Goal: Information Seeking & Learning: Learn about a topic

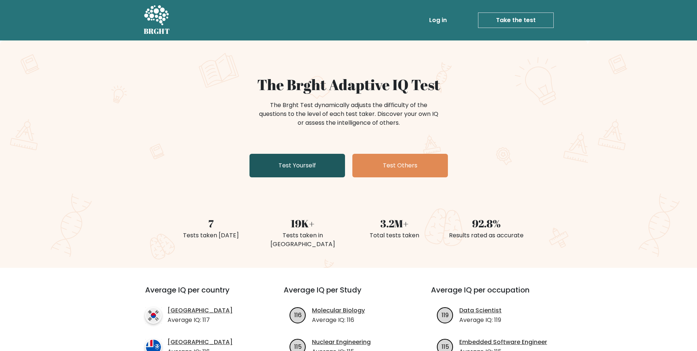
click at [262, 164] on link "Test Yourself" at bounding box center [298, 166] width 96 height 24
click at [292, 172] on link "Test Yourself" at bounding box center [298, 166] width 96 height 24
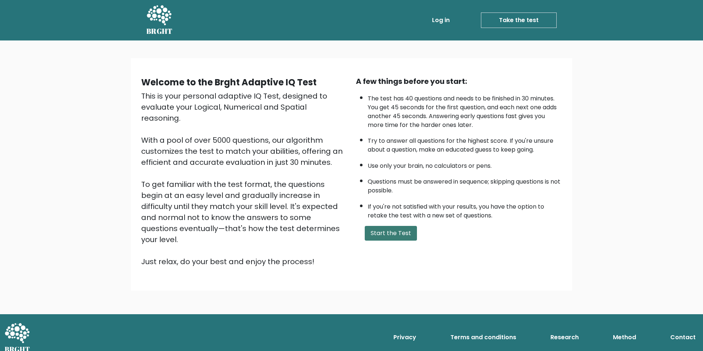
click at [385, 229] on button "Start the Test" at bounding box center [391, 233] width 52 height 15
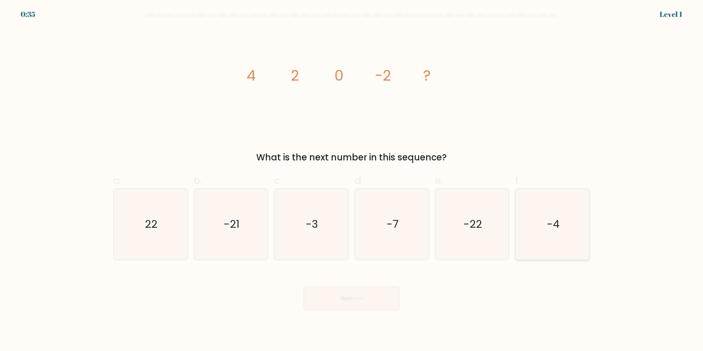
click at [560, 208] on icon "-4" at bounding box center [552, 224] width 71 height 71
click at [352, 180] on input "f. -4" at bounding box center [351, 177] width 0 height 5
radio input "true"
click at [344, 303] on button "Next" at bounding box center [352, 298] width 96 height 24
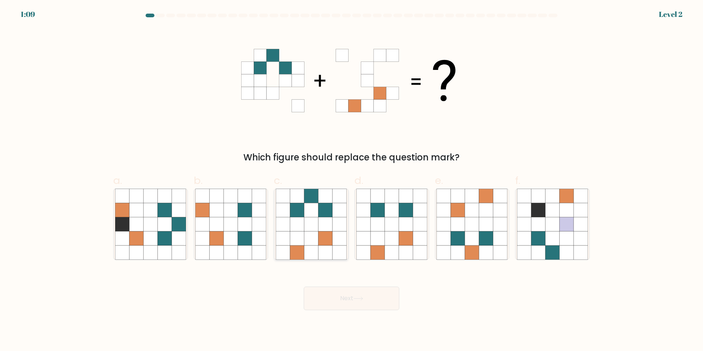
click at [301, 239] on icon at bounding box center [297, 238] width 14 height 14
click at [351, 180] on input "c." at bounding box center [351, 177] width 0 height 5
radio input "true"
click at [343, 295] on button "Next" at bounding box center [352, 298] width 96 height 24
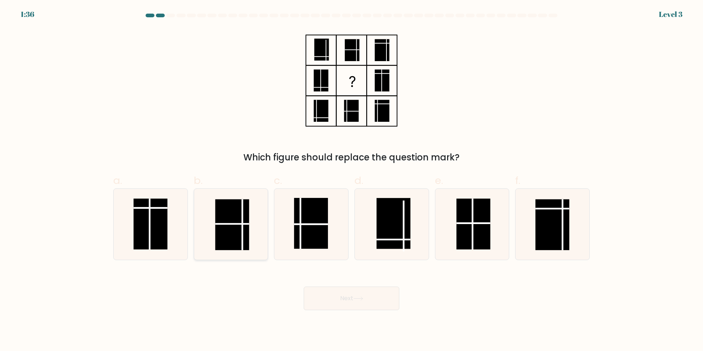
click at [236, 226] on rect at bounding box center [232, 224] width 34 height 51
click at [351, 180] on input "b." at bounding box center [351, 177] width 0 height 5
radio input "true"
click at [341, 295] on button "Next" at bounding box center [352, 298] width 96 height 24
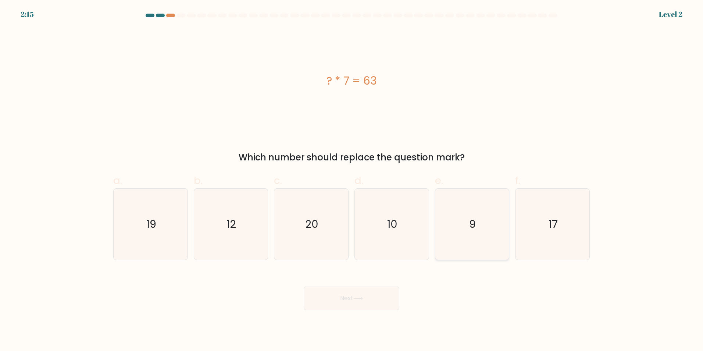
click at [472, 227] on text "9" at bounding box center [472, 223] width 7 height 15
click at [352, 180] on input "e. 9" at bounding box center [351, 177] width 0 height 5
radio input "true"
click at [323, 299] on button "Next" at bounding box center [352, 298] width 96 height 24
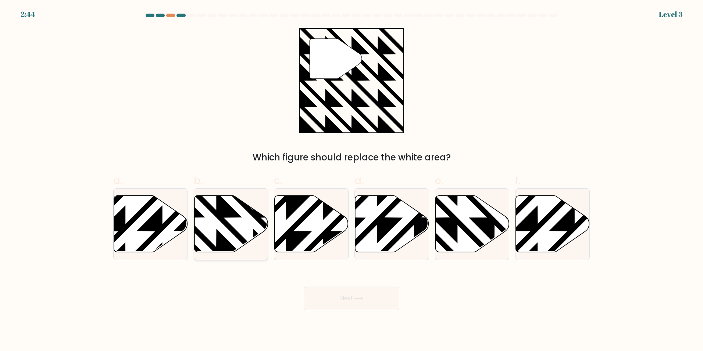
click at [226, 220] on icon at bounding box center [253, 254] width 149 height 149
click at [351, 180] on input "b." at bounding box center [351, 177] width 0 height 5
radio input "true"
click at [347, 295] on button "Next" at bounding box center [352, 298] width 96 height 24
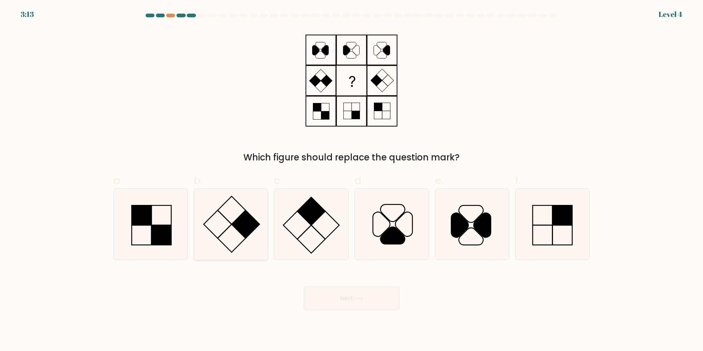
click at [244, 196] on icon at bounding box center [230, 224] width 71 height 71
click at [351, 180] on input "b." at bounding box center [351, 177] width 0 height 5
radio input "true"
click at [340, 301] on button "Next" at bounding box center [352, 298] width 96 height 24
click at [356, 295] on button "Next" at bounding box center [352, 298] width 96 height 24
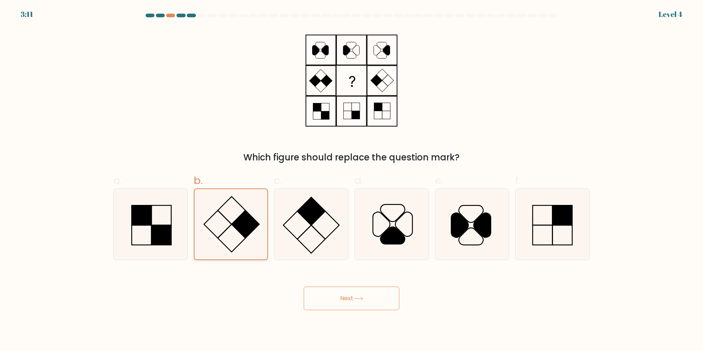
click at [242, 225] on rect at bounding box center [246, 224] width 28 height 28
click at [351, 180] on input "b." at bounding box center [351, 177] width 0 height 5
click at [347, 295] on button "Next" at bounding box center [352, 298] width 96 height 24
click at [346, 295] on button "Next" at bounding box center [352, 298] width 96 height 24
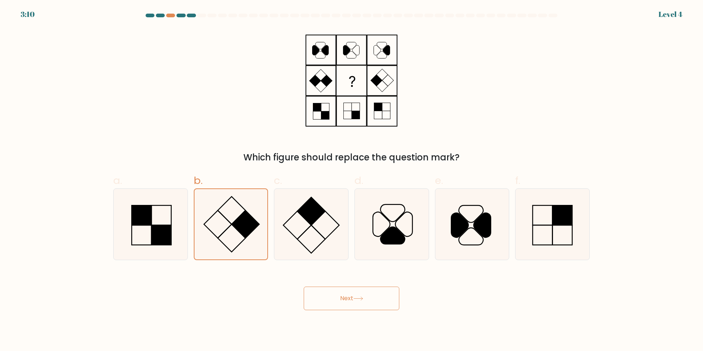
click at [346, 295] on button "Next" at bounding box center [352, 298] width 96 height 24
click at [258, 122] on div "Which figure should replace the question mark?" at bounding box center [351, 96] width 485 height 136
click at [204, 218] on icon at bounding box center [231, 224] width 70 height 70
click at [351, 180] on input "b." at bounding box center [351, 177] width 0 height 5
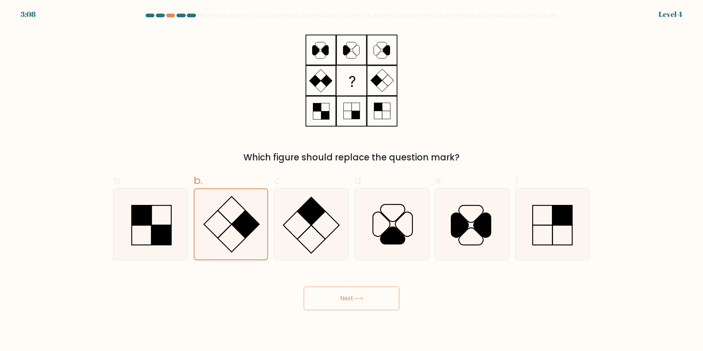
click at [204, 218] on icon at bounding box center [231, 224] width 70 height 70
click at [351, 180] on input "b." at bounding box center [351, 177] width 0 height 5
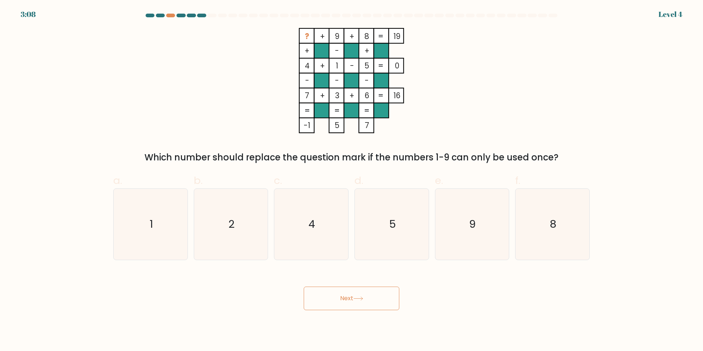
drag, startPoint x: 335, startPoint y: 286, endPoint x: 335, endPoint y: 292, distance: 5.9
click at [335, 292] on button "Next" at bounding box center [352, 298] width 96 height 24
click at [220, 153] on div "Which number should replace the question mark if the numbers 1-9 can only be us…" at bounding box center [351, 157] width 467 height 13
click at [240, 241] on icon "2" at bounding box center [230, 224] width 71 height 71
click at [351, 180] on input "b. 2" at bounding box center [351, 177] width 0 height 5
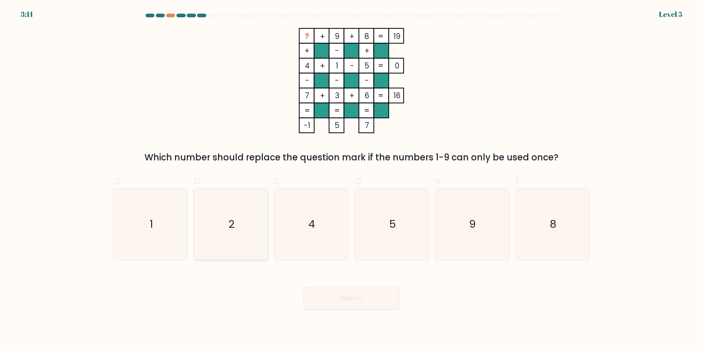
radio input "true"
click at [347, 300] on button "Next" at bounding box center [352, 298] width 96 height 24
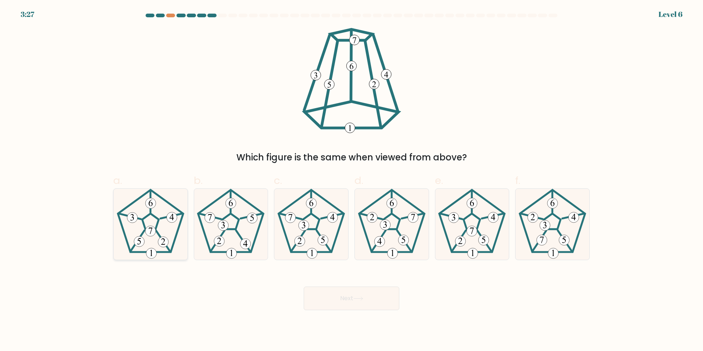
click at [150, 207] on 420 at bounding box center [150, 203] width 10 height 10
click at [351, 180] on input "a." at bounding box center [351, 177] width 0 height 5
radio input "true"
click at [354, 297] on button "Next" at bounding box center [352, 298] width 96 height 24
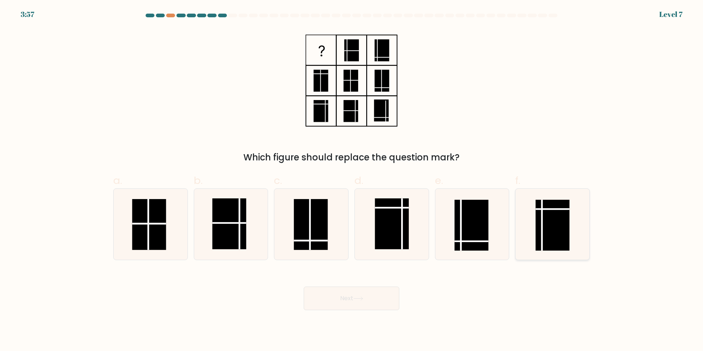
click at [530, 222] on icon at bounding box center [552, 224] width 71 height 71
click at [352, 180] on input "f." at bounding box center [351, 177] width 0 height 5
radio input "true"
click at [352, 307] on button "Next" at bounding box center [352, 298] width 96 height 24
click at [338, 297] on button "Next" at bounding box center [352, 298] width 96 height 24
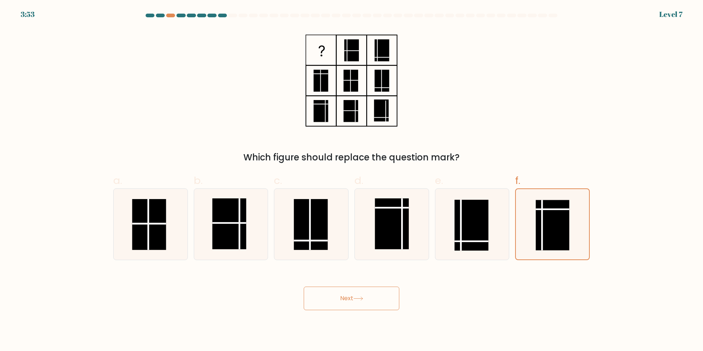
click at [338, 297] on button "Next" at bounding box center [352, 298] width 96 height 24
click at [344, 293] on button "Next" at bounding box center [352, 298] width 96 height 24
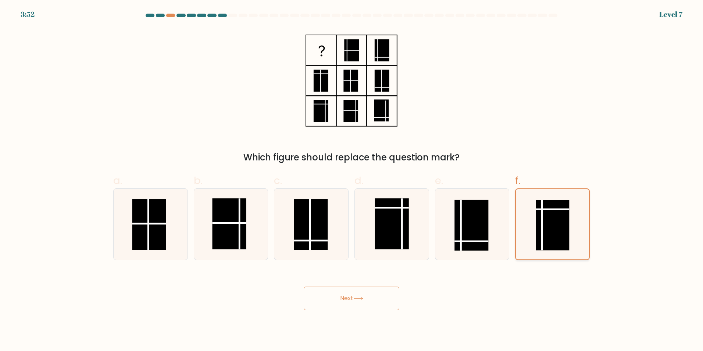
click at [582, 205] on icon at bounding box center [552, 224] width 70 height 70
click at [352, 180] on input "f." at bounding box center [351, 177] width 0 height 5
click at [581, 205] on icon at bounding box center [552, 224] width 70 height 70
click at [352, 180] on input "f." at bounding box center [351, 177] width 0 height 5
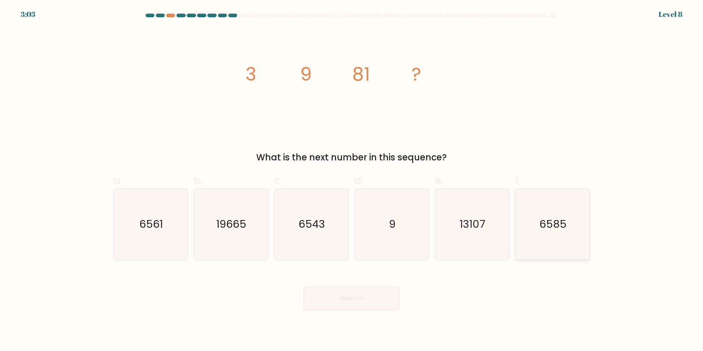
click at [515, 213] on div "6585" at bounding box center [552, 224] width 75 height 72
click at [352, 180] on input "f. 6585" at bounding box center [351, 177] width 0 height 5
radio input "true"
click at [482, 218] on text "13107" at bounding box center [473, 223] width 26 height 15
click at [352, 180] on input "e. 13107" at bounding box center [351, 177] width 0 height 5
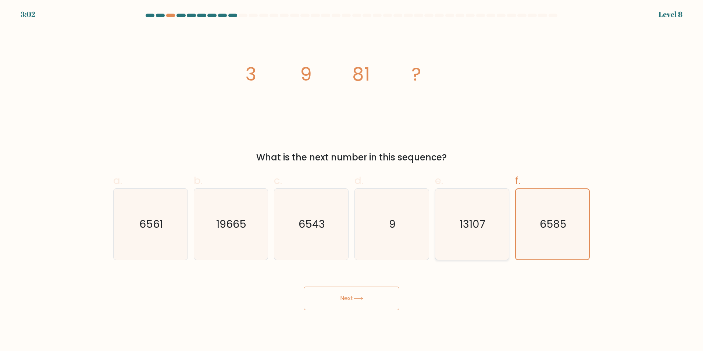
radio input "true"
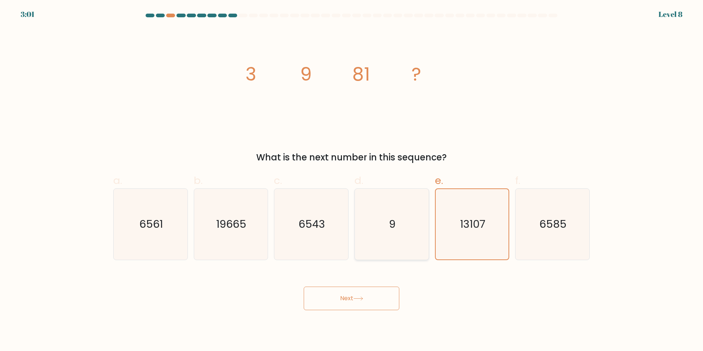
click at [373, 214] on icon "9" at bounding box center [391, 224] width 71 height 71
click at [352, 180] on input "d. 9" at bounding box center [351, 177] width 0 height 5
radio input "true"
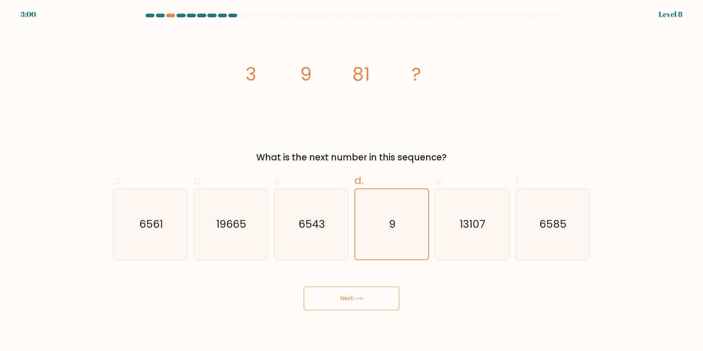
click at [415, 75] on tspan "?" at bounding box center [416, 74] width 10 height 26
click at [330, 245] on icon "6543" at bounding box center [311, 224] width 71 height 71
click at [351, 180] on input "c. 6543" at bounding box center [351, 177] width 0 height 5
radio input "true"
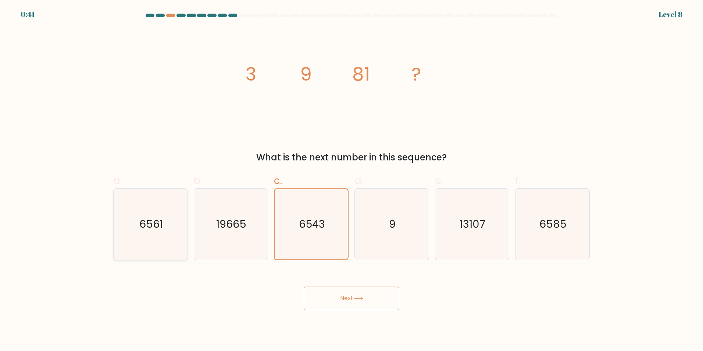
click at [151, 226] on text "6561" at bounding box center [151, 223] width 24 height 15
click at [351, 180] on input "a. 6561" at bounding box center [351, 177] width 0 height 5
radio input "true"
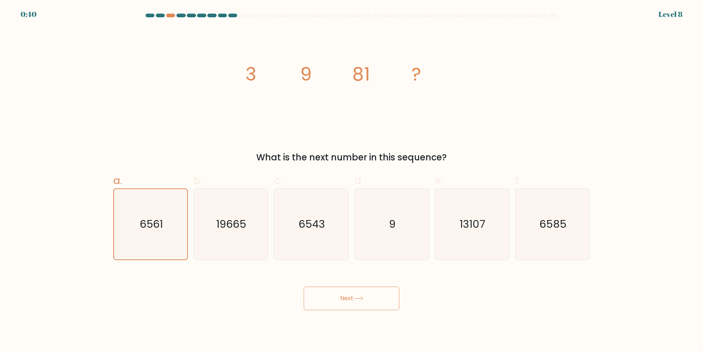
click at [347, 297] on button "Next" at bounding box center [352, 298] width 96 height 24
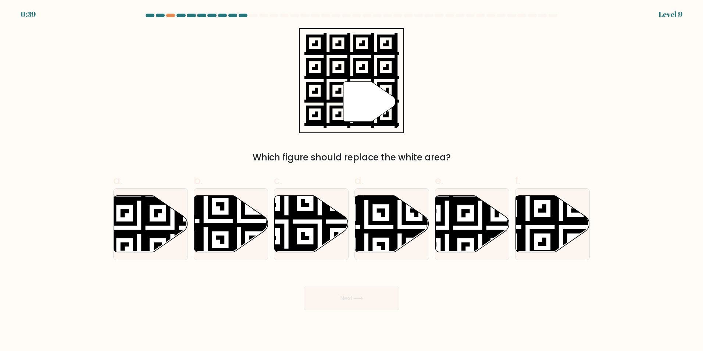
click at [355, 307] on button "Next" at bounding box center [352, 298] width 96 height 24
click at [231, 155] on div "Which figure should replace the white area?" at bounding box center [351, 157] width 467 height 13
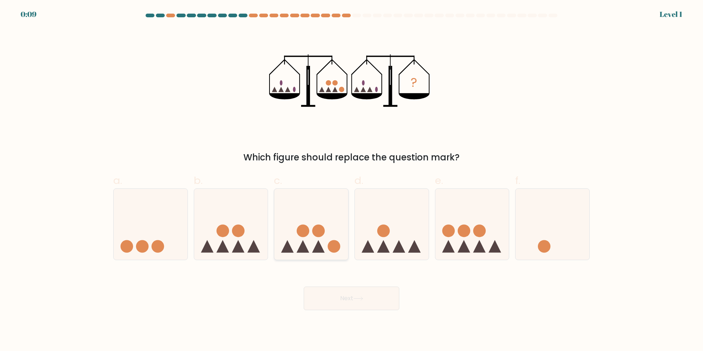
click at [295, 209] on icon at bounding box center [311, 223] width 74 height 61
click at [351, 180] on input "c." at bounding box center [351, 177] width 0 height 5
radio input "true"
click at [338, 300] on button "Next" at bounding box center [352, 298] width 96 height 24
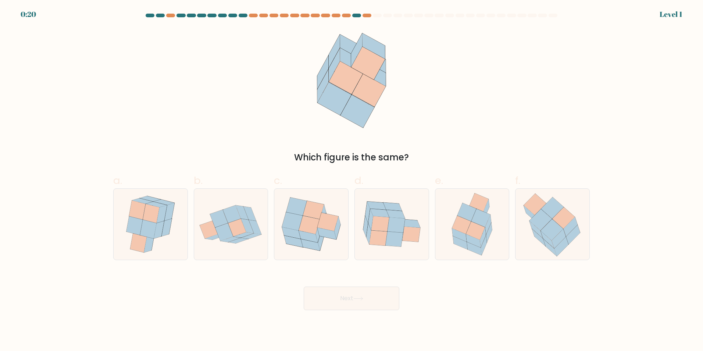
click at [357, 13] on div "0:20 Level 1" at bounding box center [351, 10] width 703 height 20
click at [356, 15] on div at bounding box center [356, 16] width 9 height 4
click at [340, 16] on div at bounding box center [336, 16] width 9 height 4
click at [343, 14] on div at bounding box center [346, 16] width 9 height 4
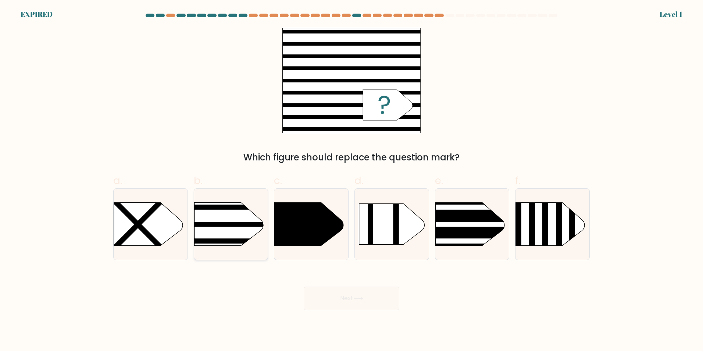
click at [201, 216] on rect at bounding box center [178, 190] width 192 height 146
click at [351, 180] on input "b." at bounding box center [351, 177] width 0 height 5
radio input "true"
click at [351, 301] on div "Next" at bounding box center [351, 289] width 485 height 41
click at [219, 238] on rect at bounding box center [179, 190] width 190 height 144
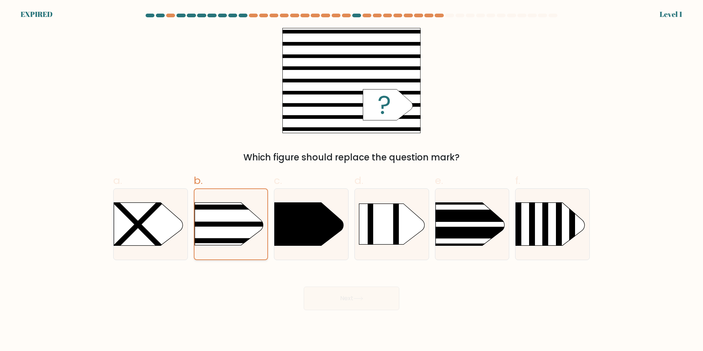
click at [351, 180] on input "b." at bounding box center [351, 177] width 0 height 5
click at [219, 238] on rect at bounding box center [179, 190] width 190 height 144
click at [351, 180] on input "b." at bounding box center [351, 177] width 0 height 5
click at [218, 237] on rect at bounding box center [179, 190] width 190 height 144
click at [351, 180] on input "b." at bounding box center [351, 177] width 0 height 5
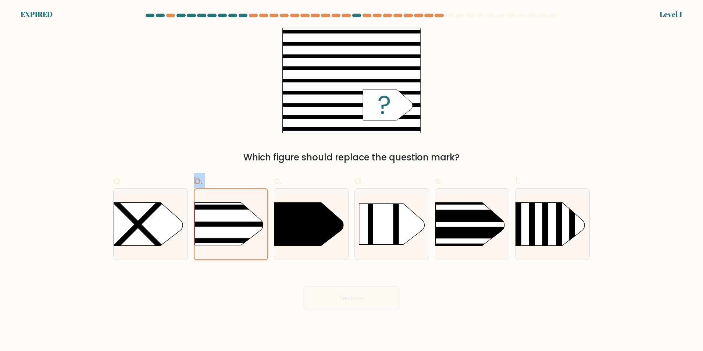
click at [218, 237] on rect at bounding box center [179, 190] width 190 height 144
click at [351, 180] on input "b." at bounding box center [351, 177] width 0 height 5
click at [217, 237] on rect at bounding box center [179, 190] width 190 height 144
click at [351, 180] on input "b." at bounding box center [351, 177] width 0 height 5
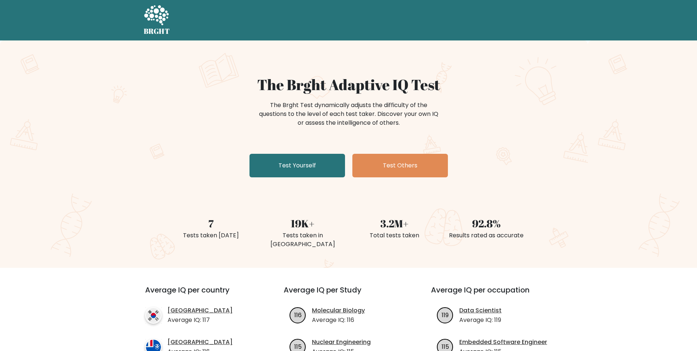
drag, startPoint x: 194, startPoint y: 221, endPoint x: 190, endPoint y: 219, distance: 5.0
click at [194, 221] on div "7 Tests taken today" at bounding box center [211, 224] width 92 height 52
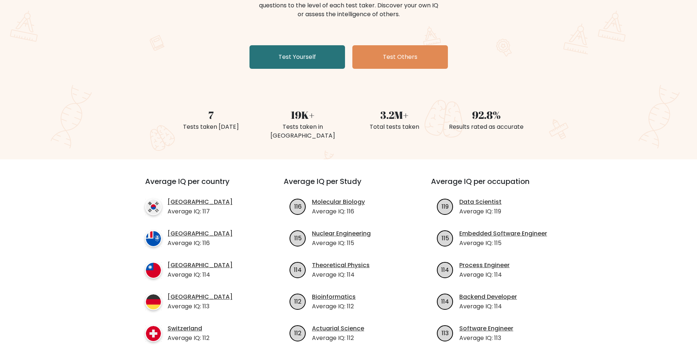
scroll to position [221, 0]
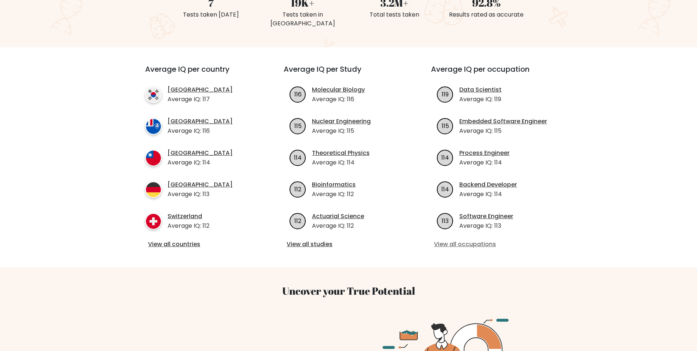
click at [453, 240] on link "View all occupations" at bounding box center [496, 244] width 124 height 9
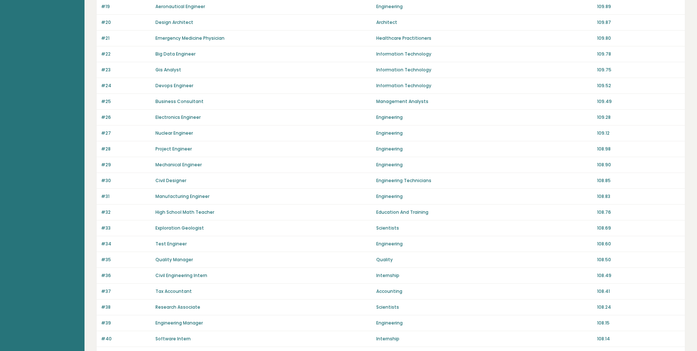
scroll to position [427, 0]
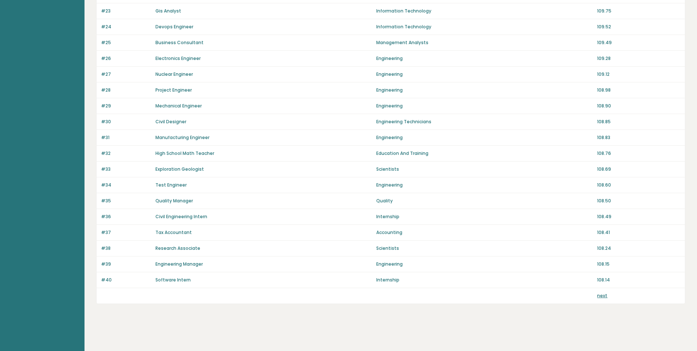
click at [602, 298] on p "next" at bounding box center [602, 295] width 10 height 7
click at [602, 294] on link "next" at bounding box center [602, 295] width 10 height 6
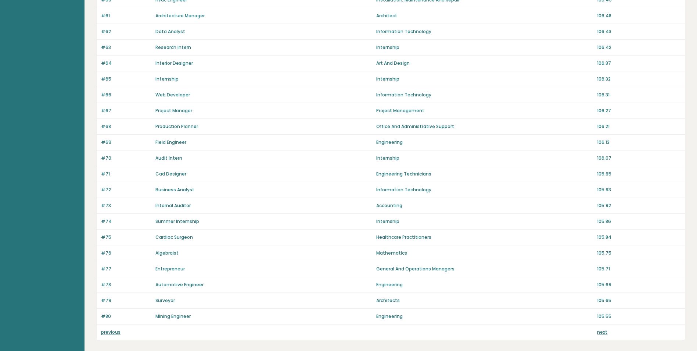
scroll to position [427, 0]
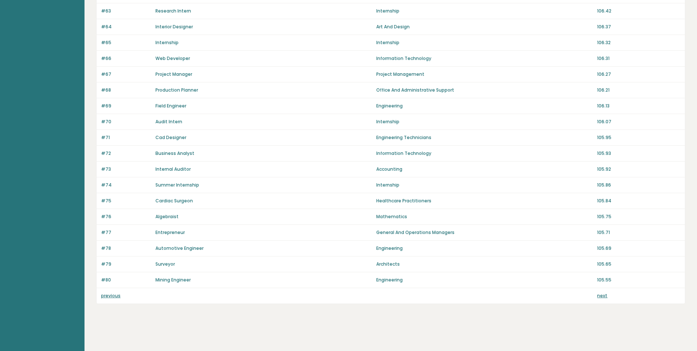
click at [606, 298] on link "next" at bounding box center [602, 295] width 10 height 6
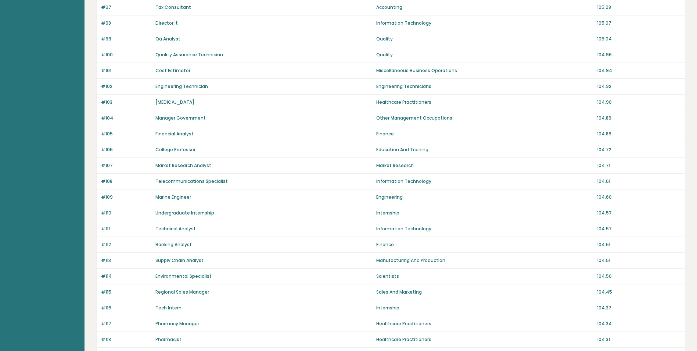
scroll to position [427, 0]
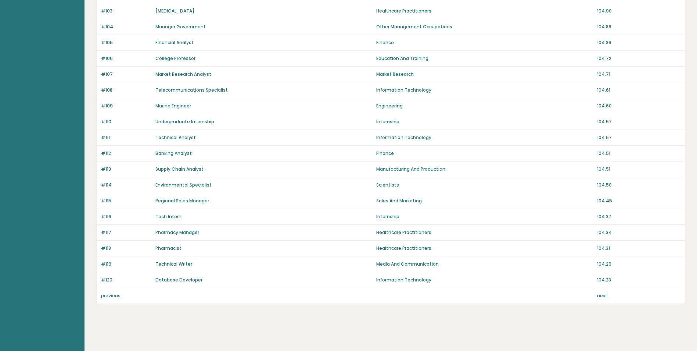
click at [601, 296] on link "next" at bounding box center [602, 295] width 10 height 6
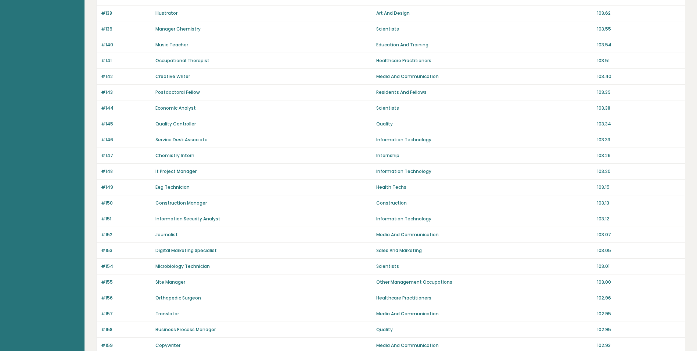
scroll to position [427, 0]
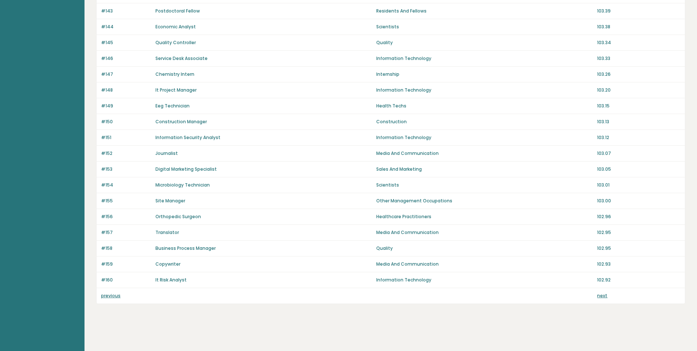
click at [605, 298] on link "next" at bounding box center [602, 295] width 10 height 6
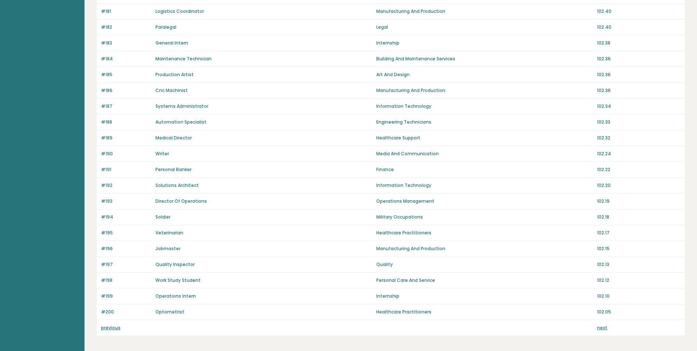
scroll to position [427, 0]
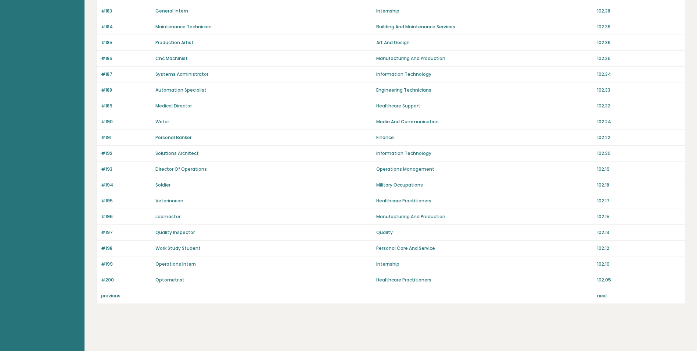
click at [603, 295] on link "next" at bounding box center [602, 295] width 10 height 6
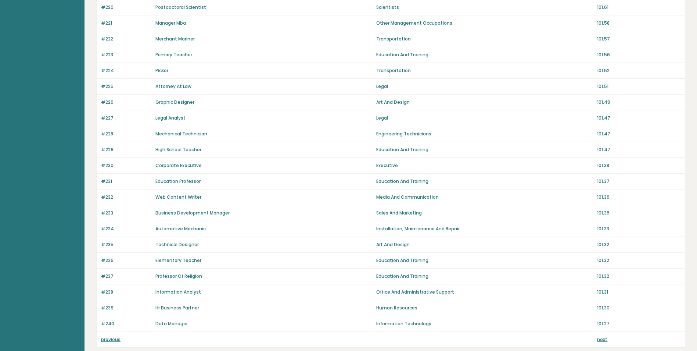
scroll to position [427, 0]
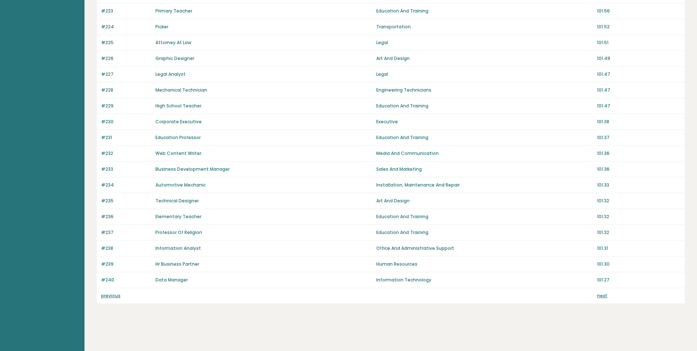
click at [602, 296] on link "next" at bounding box center [602, 295] width 10 height 6
click at [600, 297] on link "next" at bounding box center [602, 295] width 10 height 6
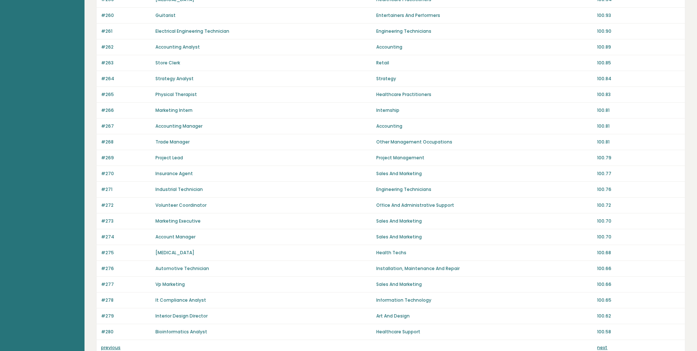
scroll to position [427, 0]
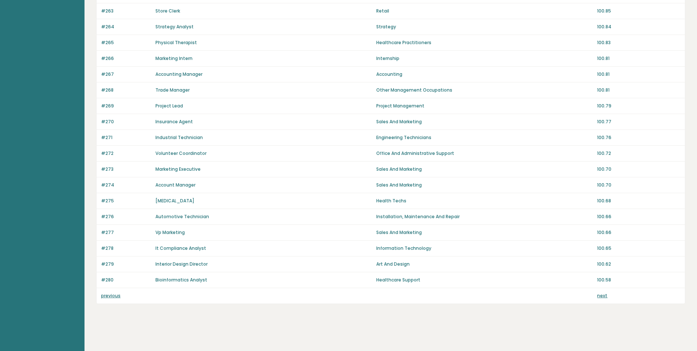
click at [606, 295] on link "next" at bounding box center [602, 295] width 10 height 6
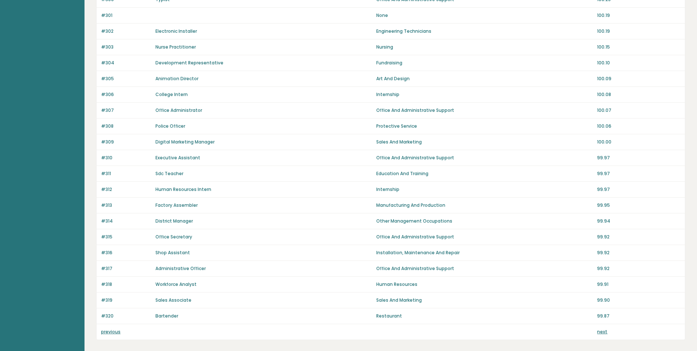
scroll to position [427, 0]
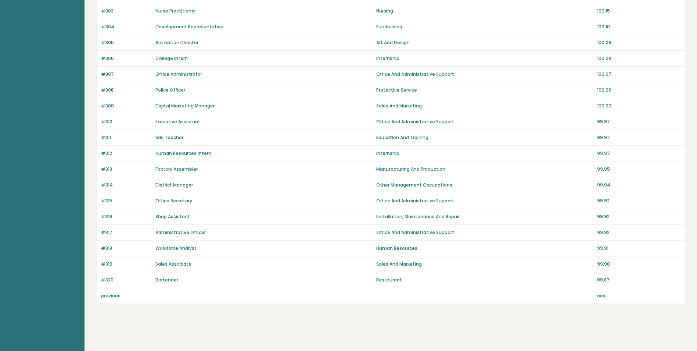
click at [603, 294] on link "next" at bounding box center [602, 295] width 10 height 6
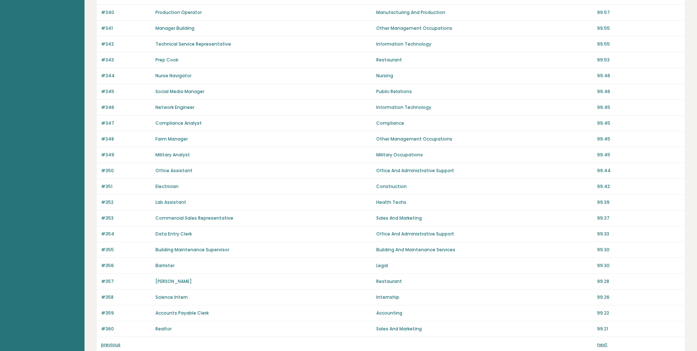
scroll to position [427, 0]
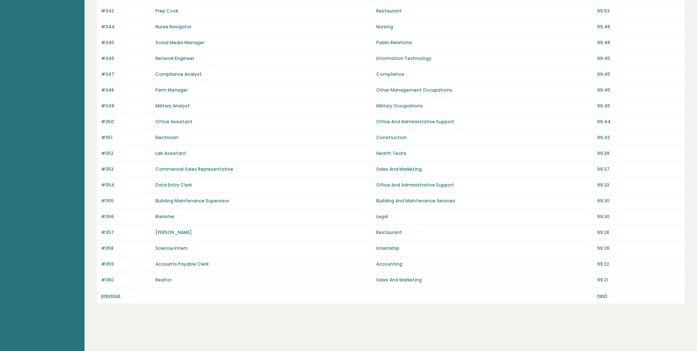
click at [597, 296] on div "previous next" at bounding box center [391, 295] width 588 height 15
click at [598, 295] on link "next" at bounding box center [602, 295] width 10 height 6
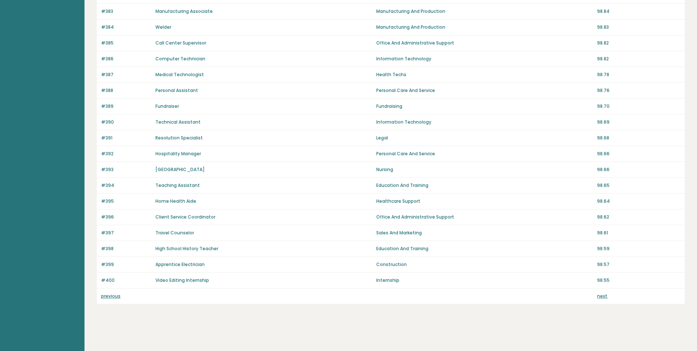
scroll to position [427, 0]
click at [159, 248] on link "High School History Teacher" at bounding box center [186, 248] width 63 height 6
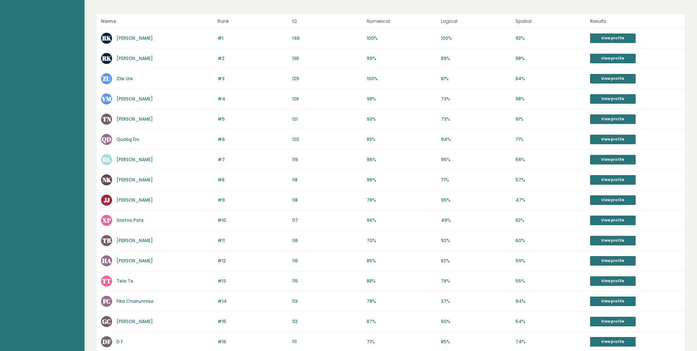
scroll to position [248, 0]
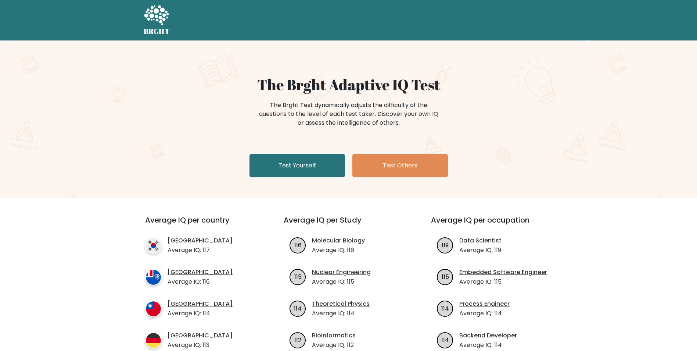
click at [151, 159] on div "The Brght Adaptive IQ Test The Brght Test dynamically adjusts the difficulty of…" at bounding box center [348, 118] width 697 height 157
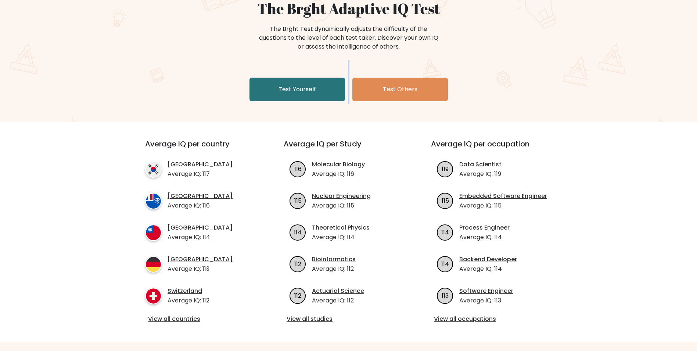
scroll to position [147, 0]
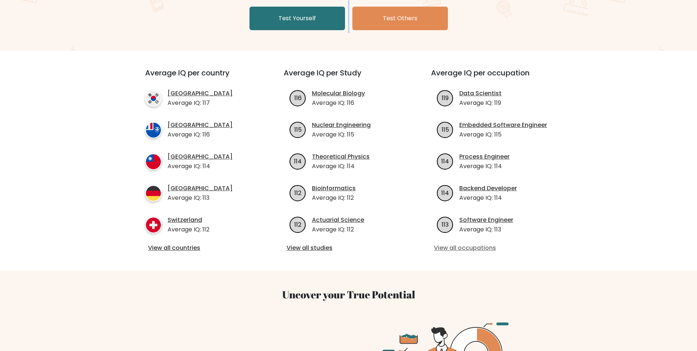
click at [496, 247] on link "View all occupations" at bounding box center [496, 247] width 124 height 9
click at [316, 250] on link "View all studies" at bounding box center [349, 247] width 124 height 9
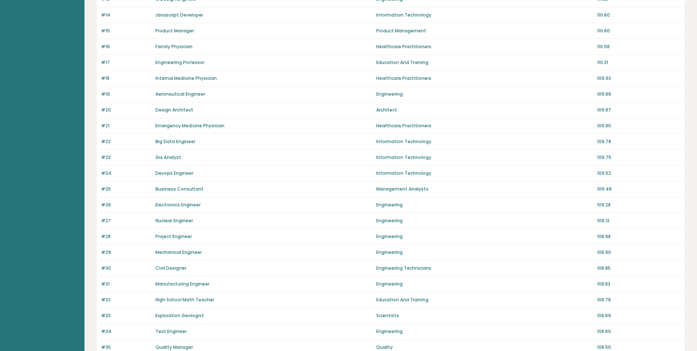
scroll to position [294, 0]
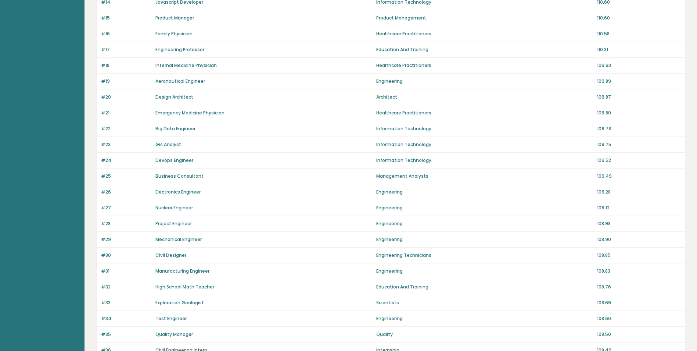
click at [172, 146] on link "Gis Analyst" at bounding box center [168, 144] width 26 height 6
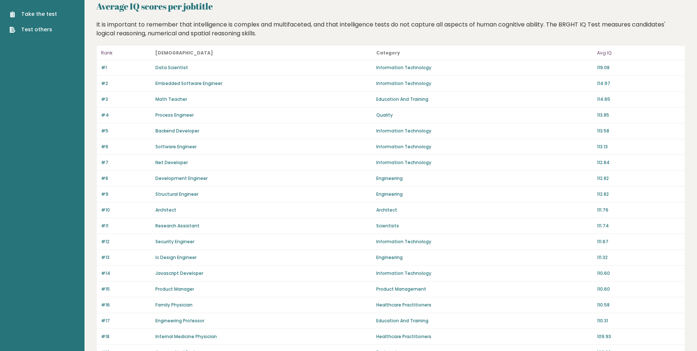
scroll to position [0, 0]
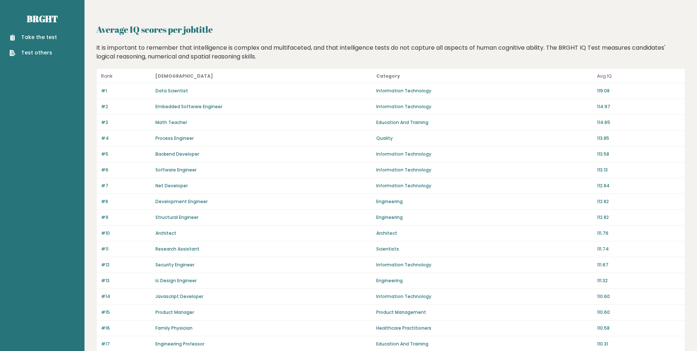
click at [157, 91] on link "Data Scientist" at bounding box center [171, 90] width 33 height 6
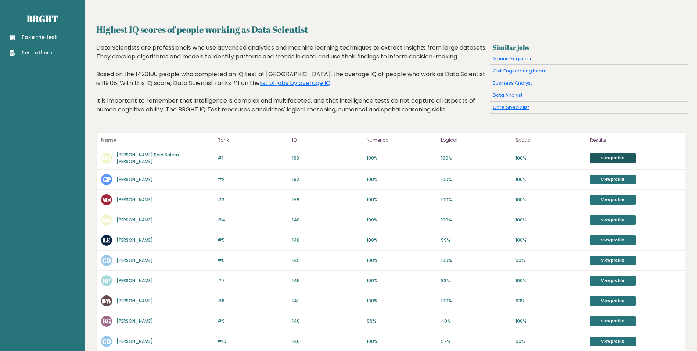
click at [619, 163] on link "View profile" at bounding box center [613, 158] width 46 height 10
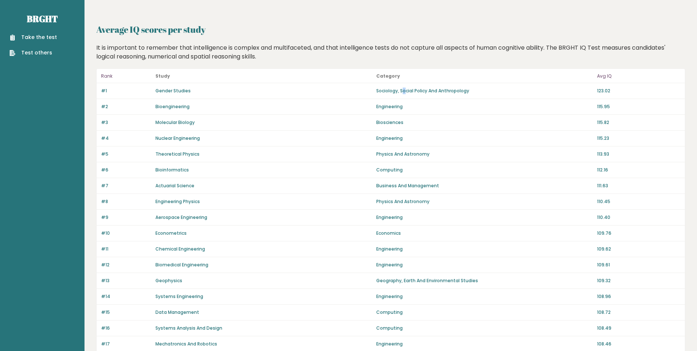
click at [404, 93] on p "Sociology, Social Policy And Anthropology" at bounding box center [484, 90] width 216 height 7
drag, startPoint x: 404, startPoint y: 93, endPoint x: 356, endPoint y: 112, distance: 51.4
click at [356, 112] on div "#2 Bioengineering Engineering 115.95" at bounding box center [391, 107] width 588 height 16
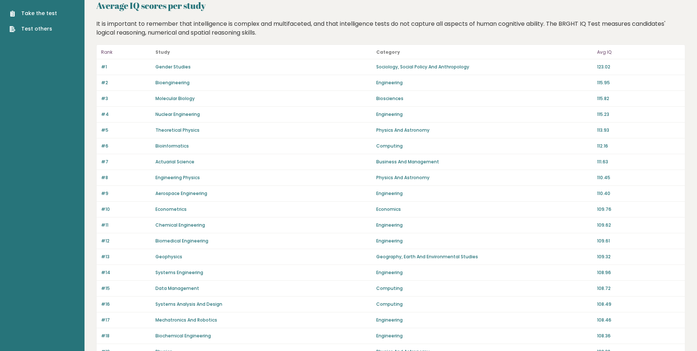
scroll to position [37, 0]
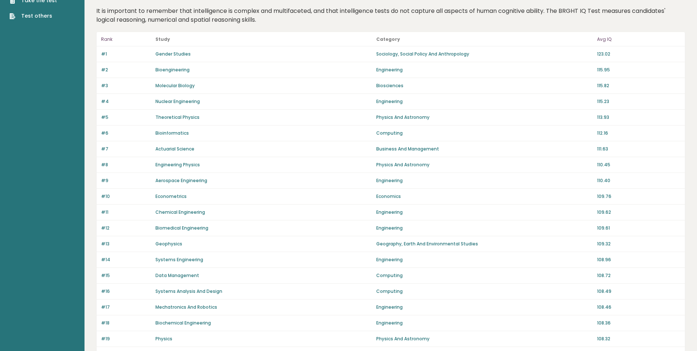
click at [168, 54] on link "Gender Studies" at bounding box center [172, 54] width 35 height 6
click at [183, 69] on link "Bioengineering" at bounding box center [172, 70] width 34 height 6
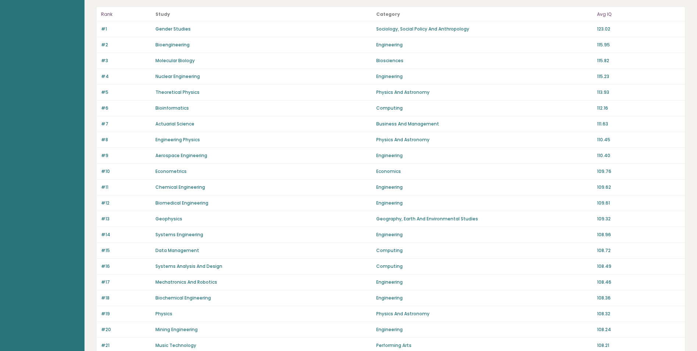
scroll to position [74, 0]
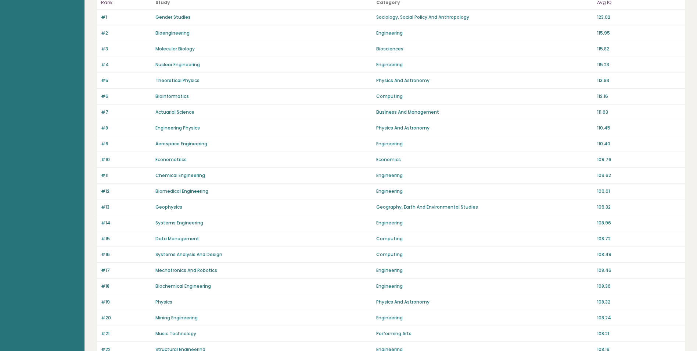
click at [181, 58] on div "#4 Nuclear Engineering Engineering 115.23" at bounding box center [391, 65] width 588 height 16
click at [180, 65] on link "Nuclear Engineering" at bounding box center [177, 64] width 44 height 6
click at [184, 82] on link "Theoretical Physics" at bounding box center [177, 80] width 44 height 6
click at [186, 97] on link "Bioinformatics" at bounding box center [171, 96] width 33 height 6
click at [186, 143] on link "Aerospace Engineering" at bounding box center [181, 143] width 52 height 6
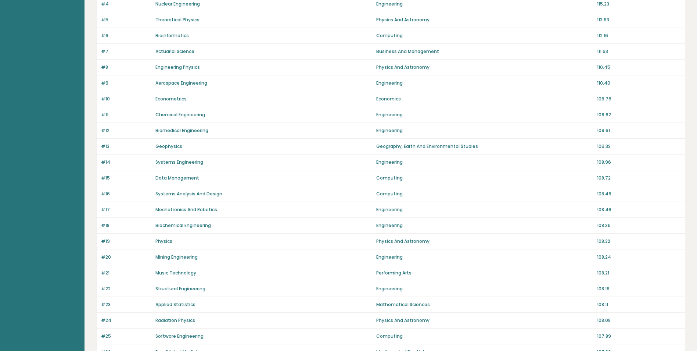
scroll to position [147, 0]
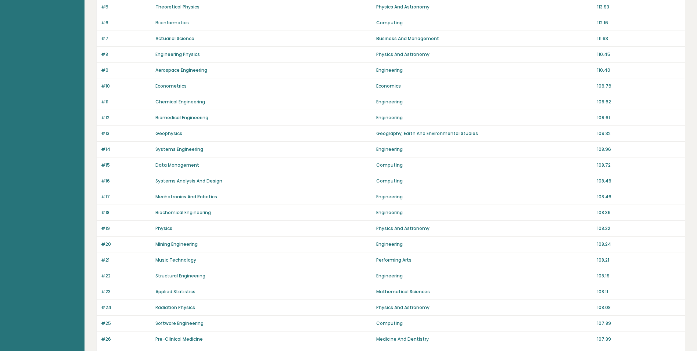
click at [168, 134] on link "Geophysics" at bounding box center [168, 133] width 27 height 6
click at [184, 161] on div "#15 Data Management Computing 108.72" at bounding box center [391, 165] width 588 height 16
click at [184, 163] on link "Data Management" at bounding box center [177, 165] width 44 height 6
click at [171, 134] on link "Geophysics" at bounding box center [168, 133] width 27 height 6
click at [173, 132] on link "Geophysics" at bounding box center [168, 133] width 27 height 6
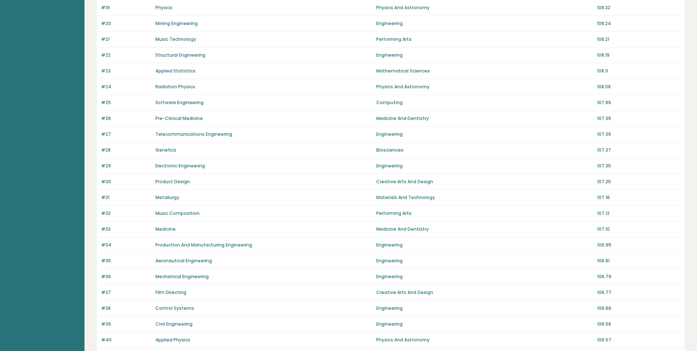
scroll to position [382, 0]
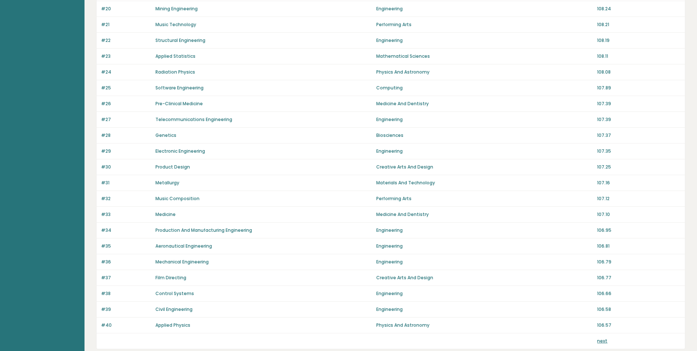
click at [186, 88] on link "Software Engineering" at bounding box center [179, 88] width 48 height 6
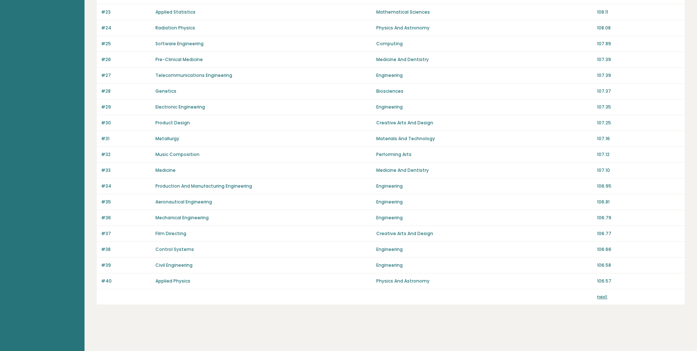
scroll to position [427, 0]
click at [179, 261] on link "Civil Engineering" at bounding box center [173, 264] width 37 height 6
click at [607, 298] on div "next" at bounding box center [638, 295] width 83 height 7
click at [606, 297] on link "next" at bounding box center [602, 295] width 10 height 6
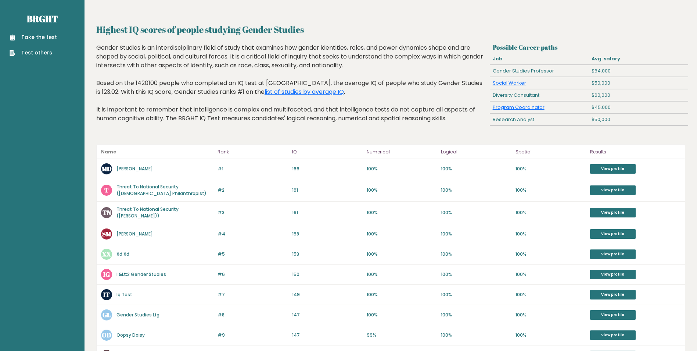
click at [154, 78] on div "Gender Studies is an interdisciplinary field of study that examines how gender …" at bounding box center [291, 88] width 391 height 90
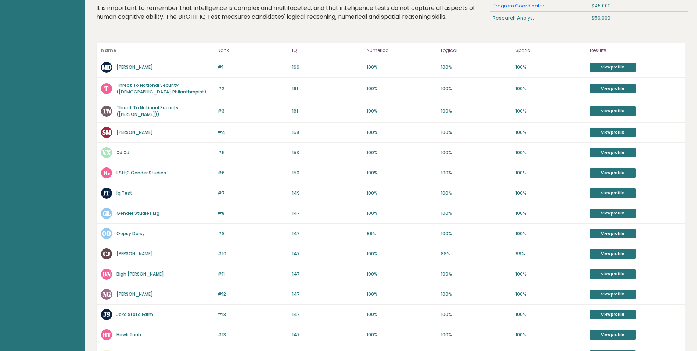
scroll to position [264, 0]
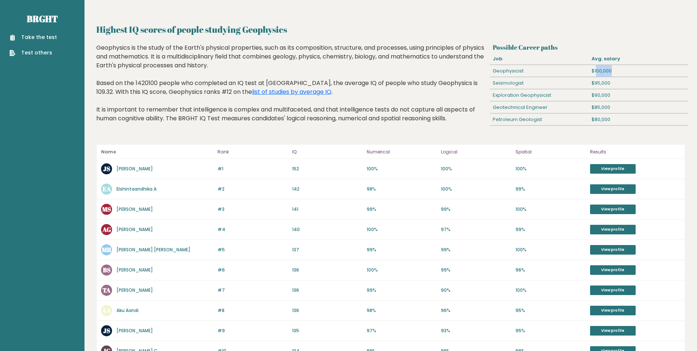
drag, startPoint x: 596, startPoint y: 70, endPoint x: 626, endPoint y: 72, distance: 29.9
click at [626, 72] on div "$100,000" at bounding box center [638, 71] width 99 height 12
click at [629, 73] on div "$100,000" at bounding box center [638, 71] width 99 height 12
drag, startPoint x: 592, startPoint y: 69, endPoint x: 623, endPoint y: 71, distance: 31.3
click at [623, 71] on div "$100,000" at bounding box center [638, 71] width 99 height 12
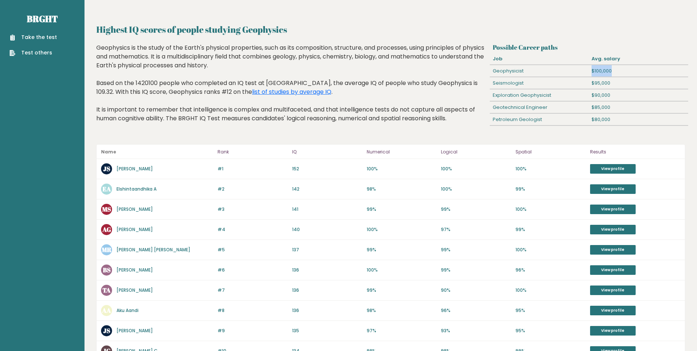
drag, startPoint x: 623, startPoint y: 71, endPoint x: 633, endPoint y: 73, distance: 10.0
click at [634, 72] on div "$100,000" at bounding box center [638, 71] width 99 height 12
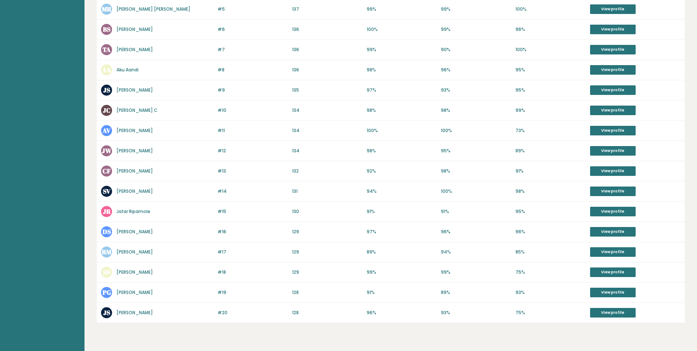
scroll to position [259, 0]
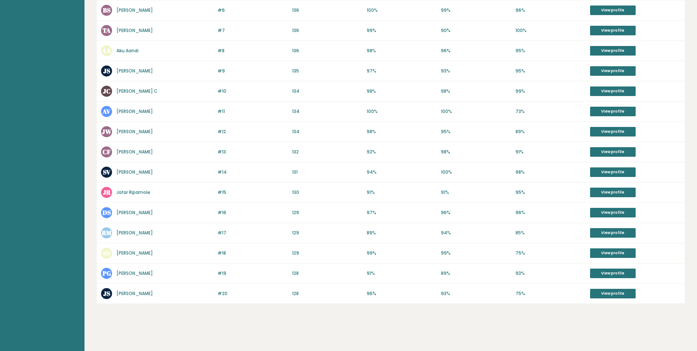
click at [406, 310] on div "Highest IQ scores of people studying Geophysics Possible Career paths Job Avg. …" at bounding box center [390, 56] width 589 height 587
click at [619, 309] on div "Highest IQ scores of people studying Geophysics Possible Career paths Job Avg. …" at bounding box center [390, 56] width 589 height 587
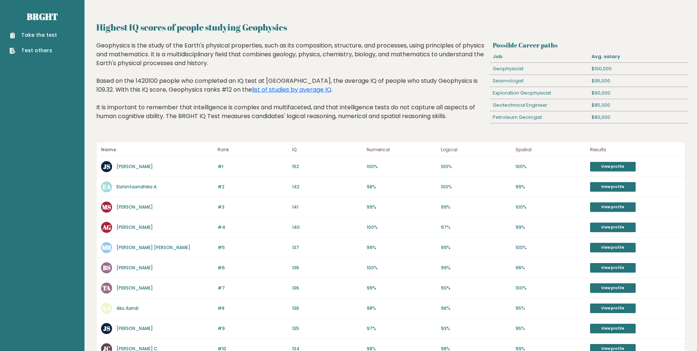
scroll to position [0, 0]
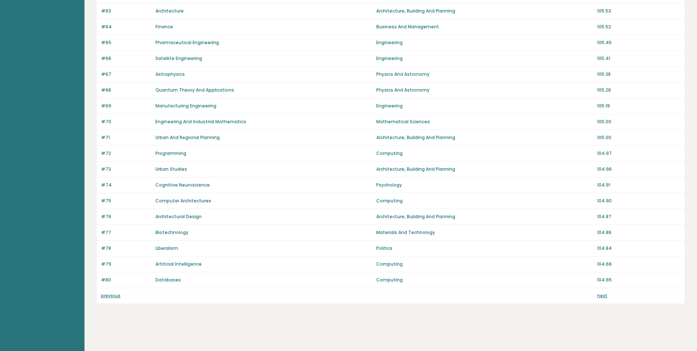
scroll to position [413, 0]
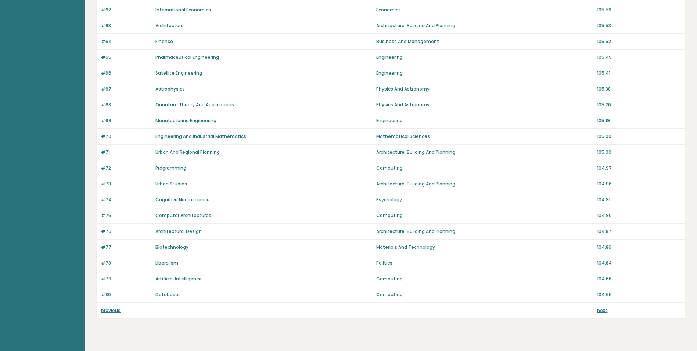
click at [603, 311] on link "next" at bounding box center [602, 310] width 10 height 6
